Goal: Navigation & Orientation: Find specific page/section

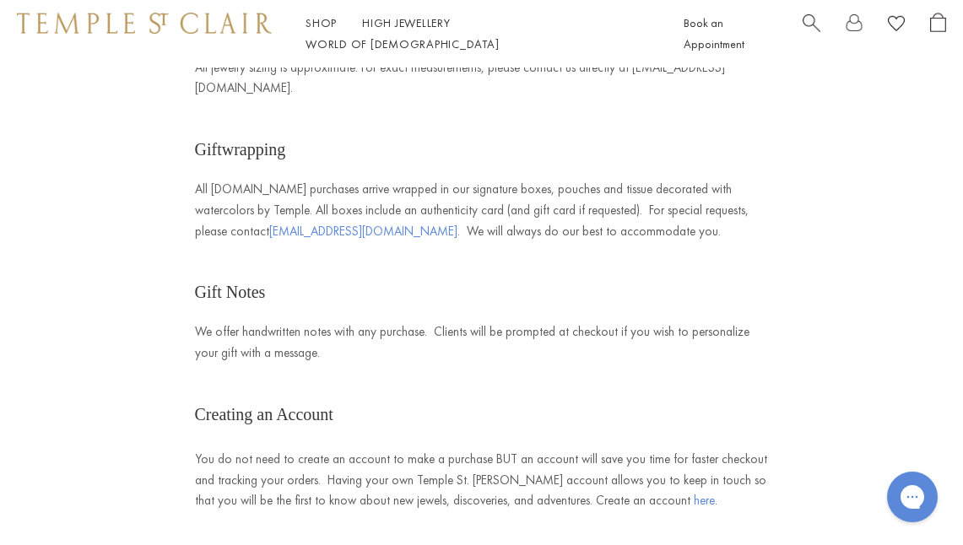
click at [218, 32] on img at bounding box center [144, 23] width 255 height 20
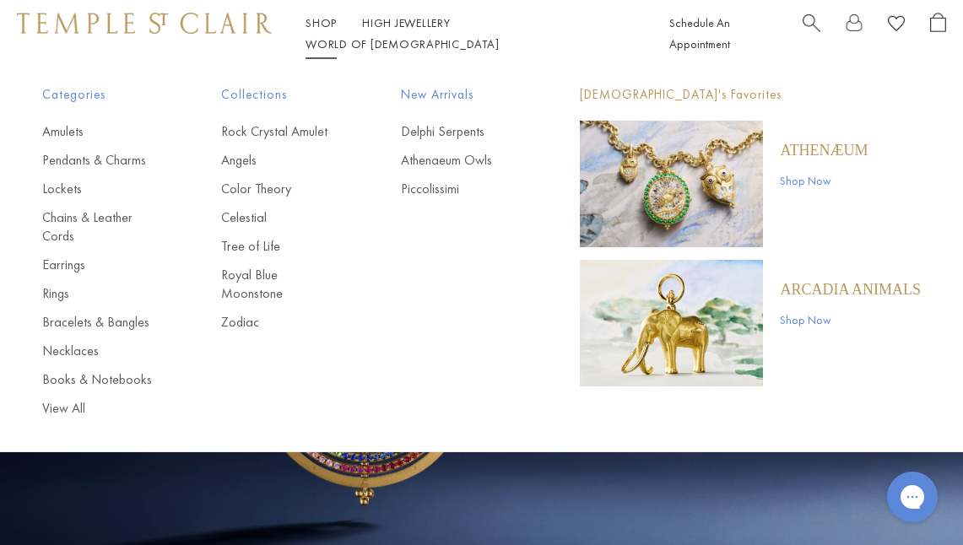
click at [146, 33] on img at bounding box center [144, 23] width 255 height 20
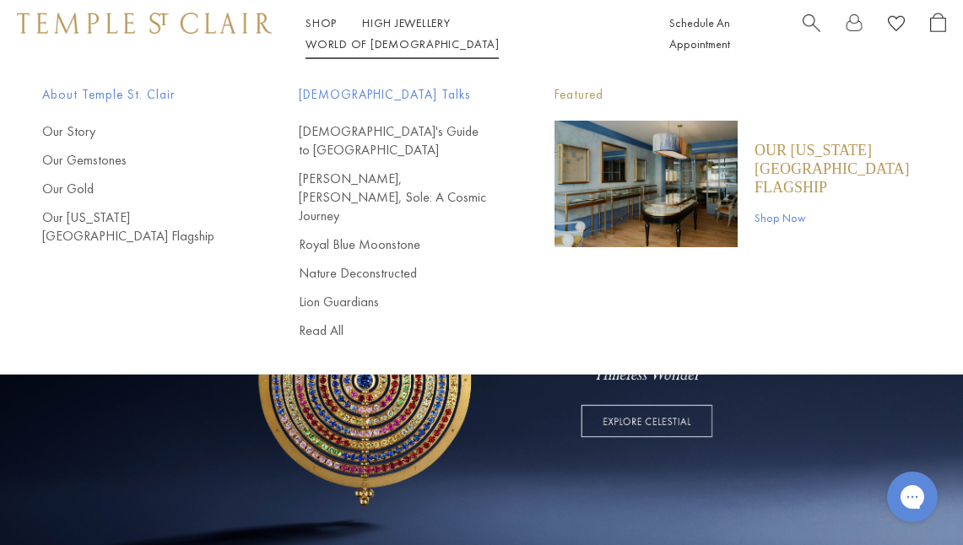
click at [499, 37] on link "World of [GEOGRAPHIC_DATA][DEMOGRAPHIC_DATA]" at bounding box center [402, 43] width 193 height 15
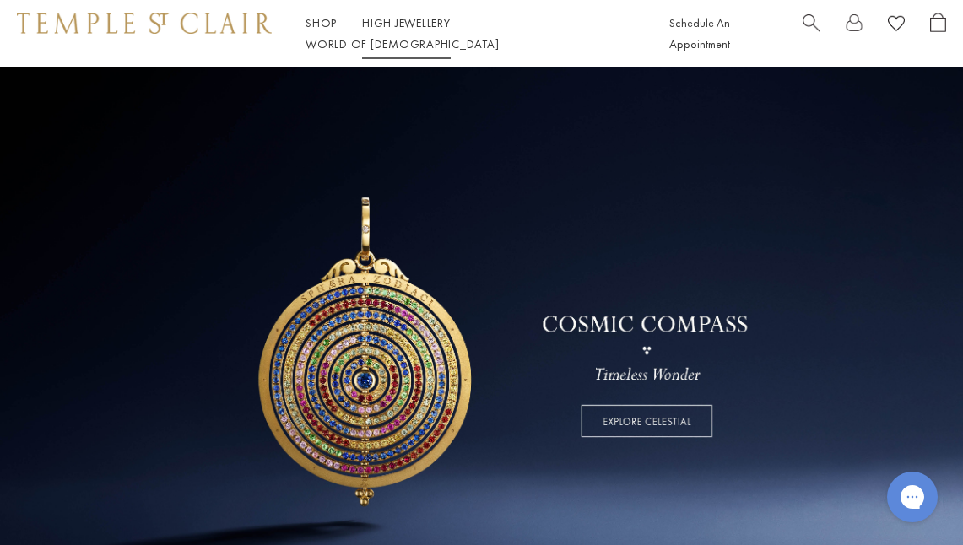
click at [431, 30] on link "High Jewellery High Jewellery" at bounding box center [406, 22] width 89 height 15
